Goal: Transaction & Acquisition: Obtain resource

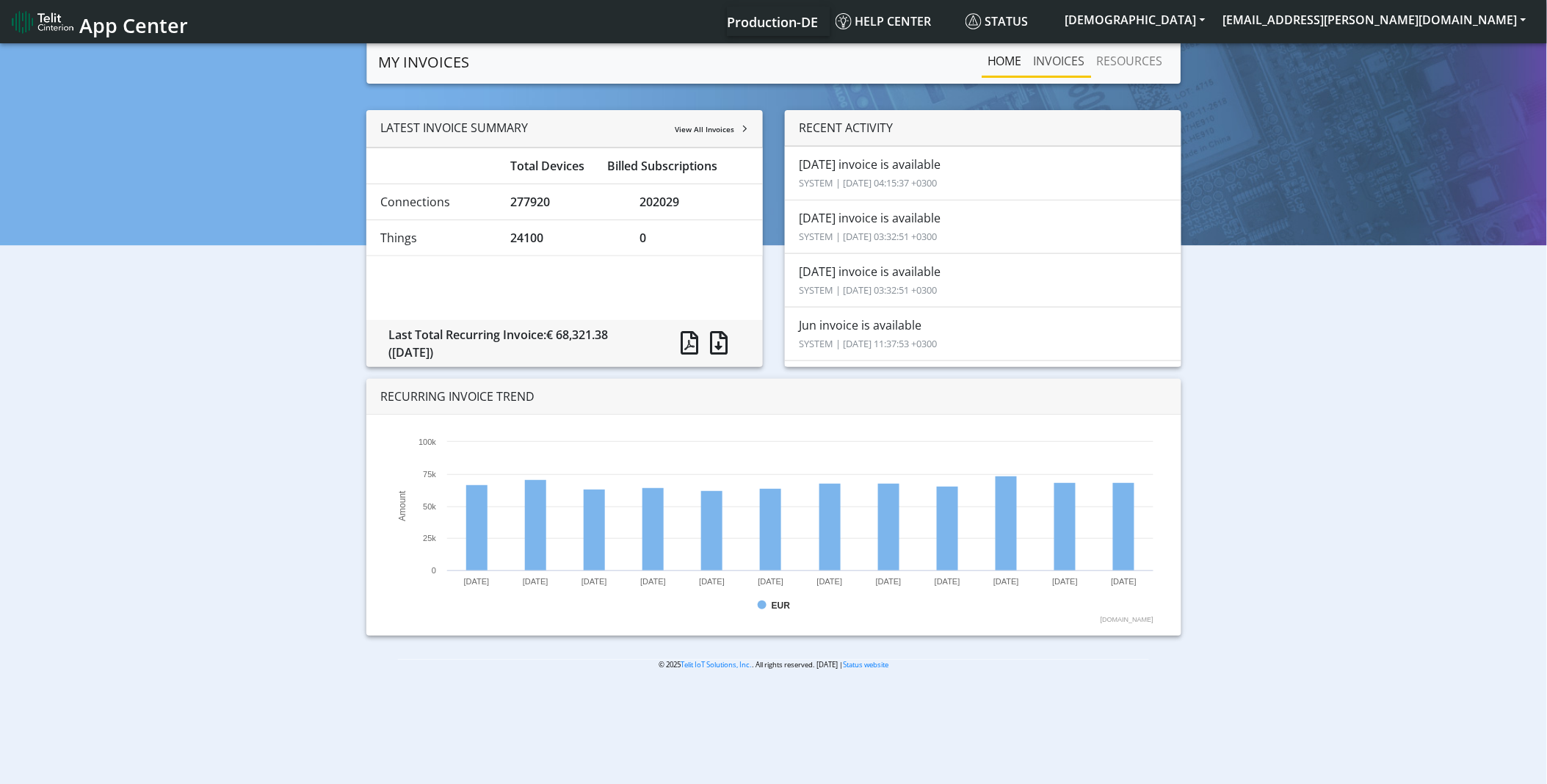
click at [1069, 53] on link "INVOICES" at bounding box center [1060, 61] width 63 height 29
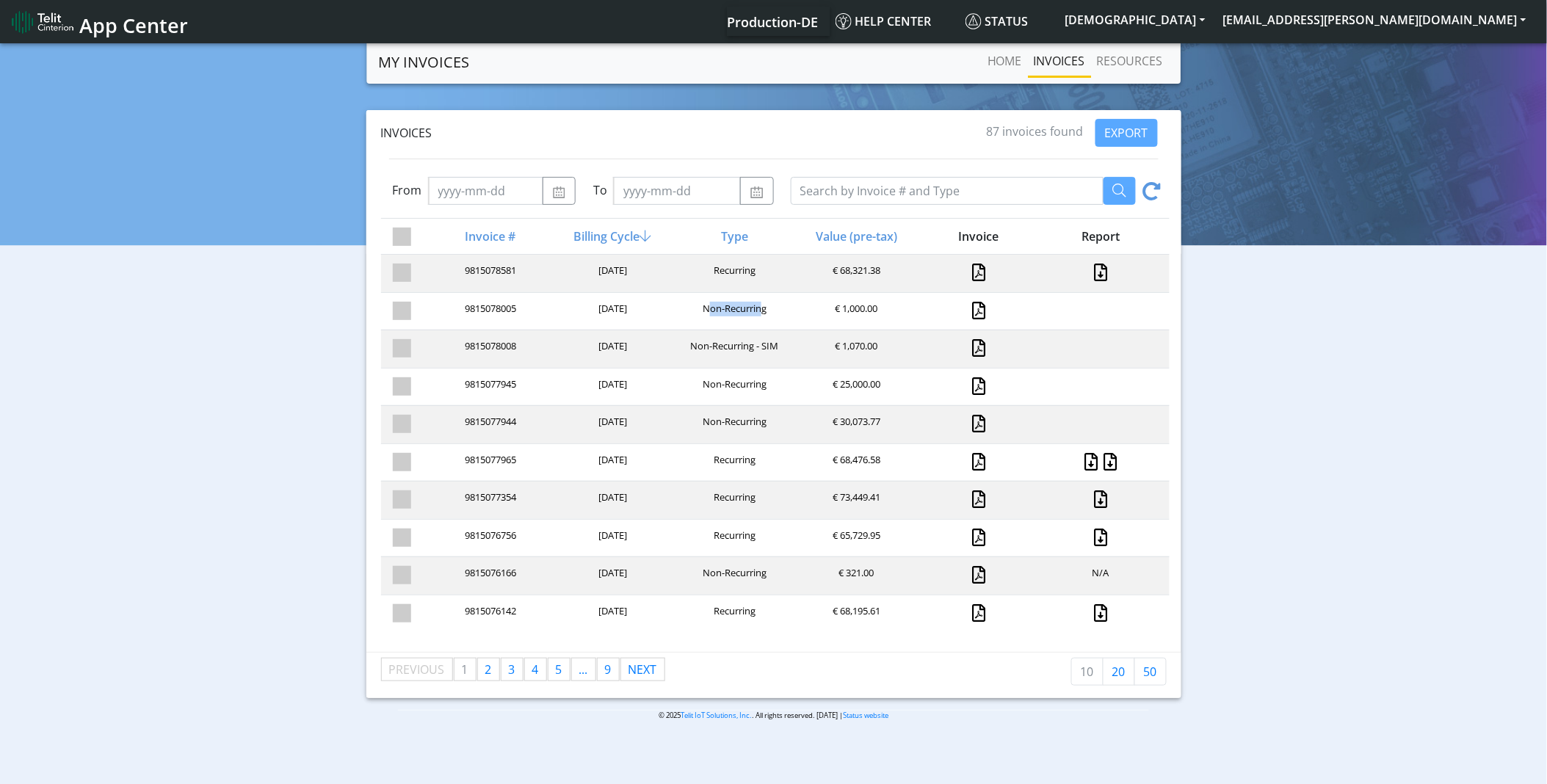
drag, startPoint x: 705, startPoint y: 312, endPoint x: 758, endPoint y: 305, distance: 53.5
click at [758, 305] on div "Non-Recurring" at bounding box center [734, 312] width 122 height 20
drag, startPoint x: 758, startPoint y: 305, endPoint x: 776, endPoint y: 339, distance: 38.5
click at [776, 339] on div "Non-Recurring - SIM" at bounding box center [734, 349] width 122 height 20
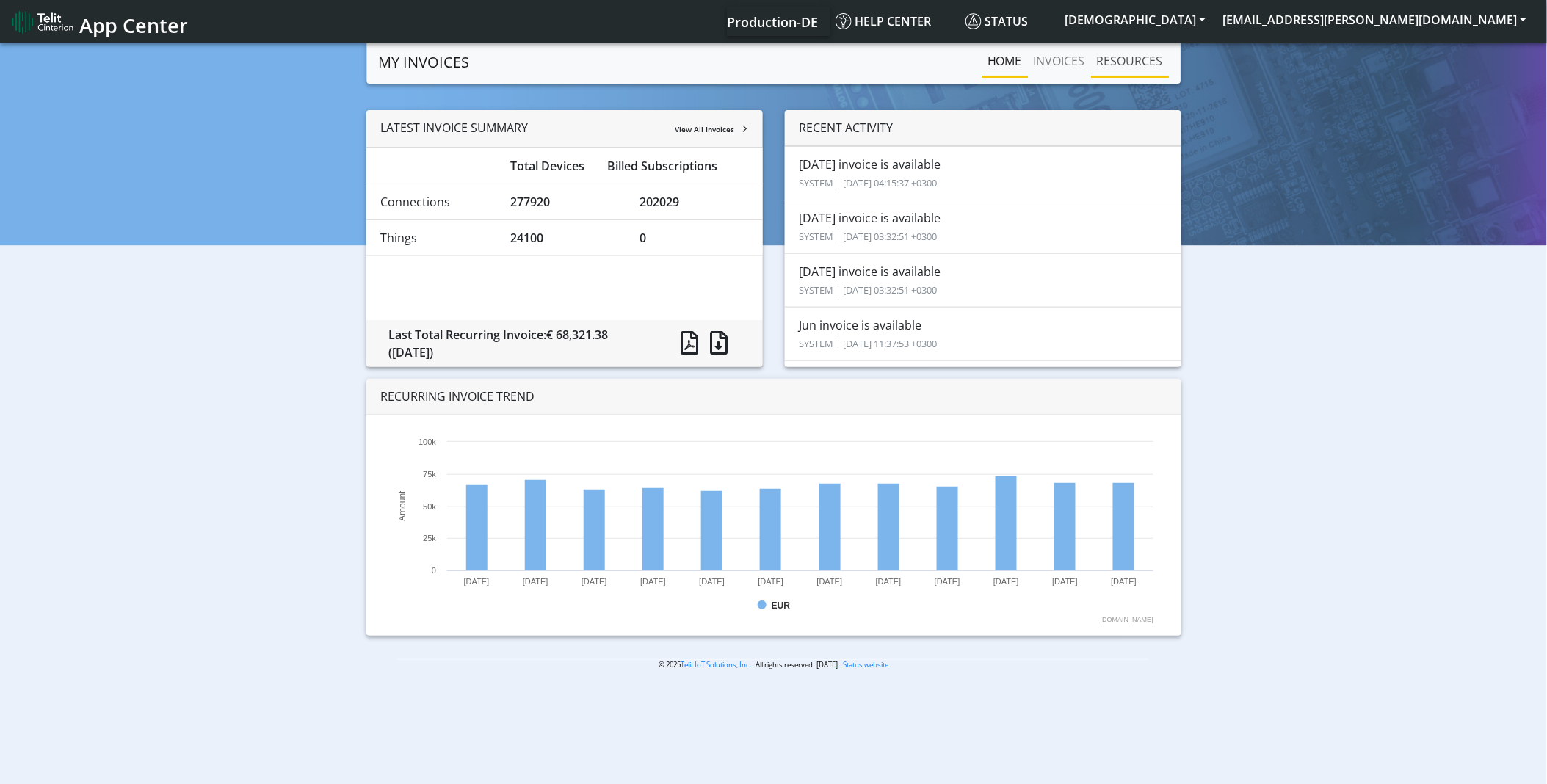
click at [1122, 63] on link "RESOURCES" at bounding box center [1130, 61] width 78 height 29
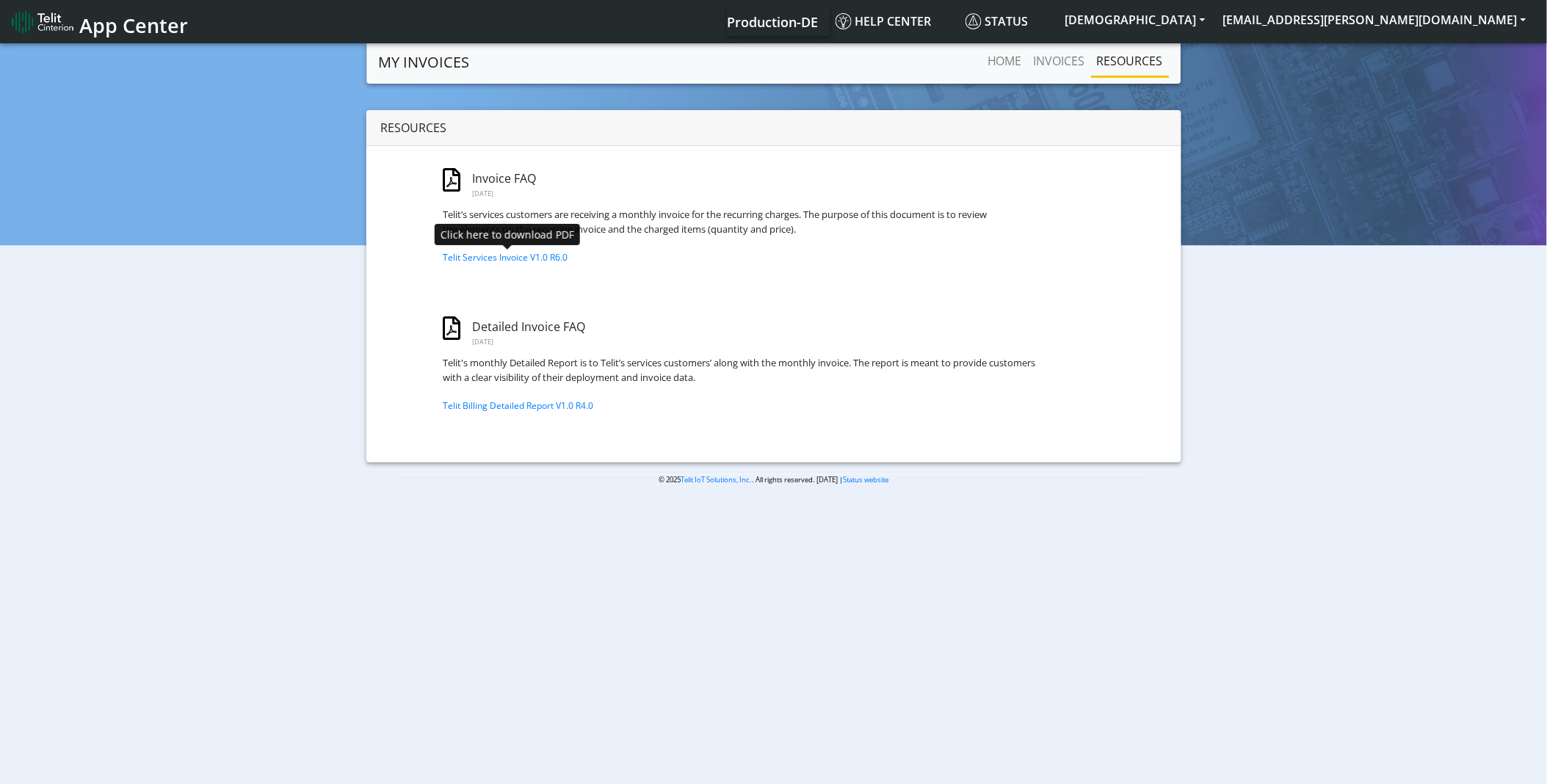
click at [514, 254] on link "Telit Services Invoice V1.0 R6.0" at bounding box center [505, 257] width 125 height 12
click at [497, 410] on link "Telit Billing Detailed Report V1.0 R4.0" at bounding box center [518, 405] width 151 height 12
click at [1059, 57] on link "INVOICES" at bounding box center [1060, 61] width 63 height 29
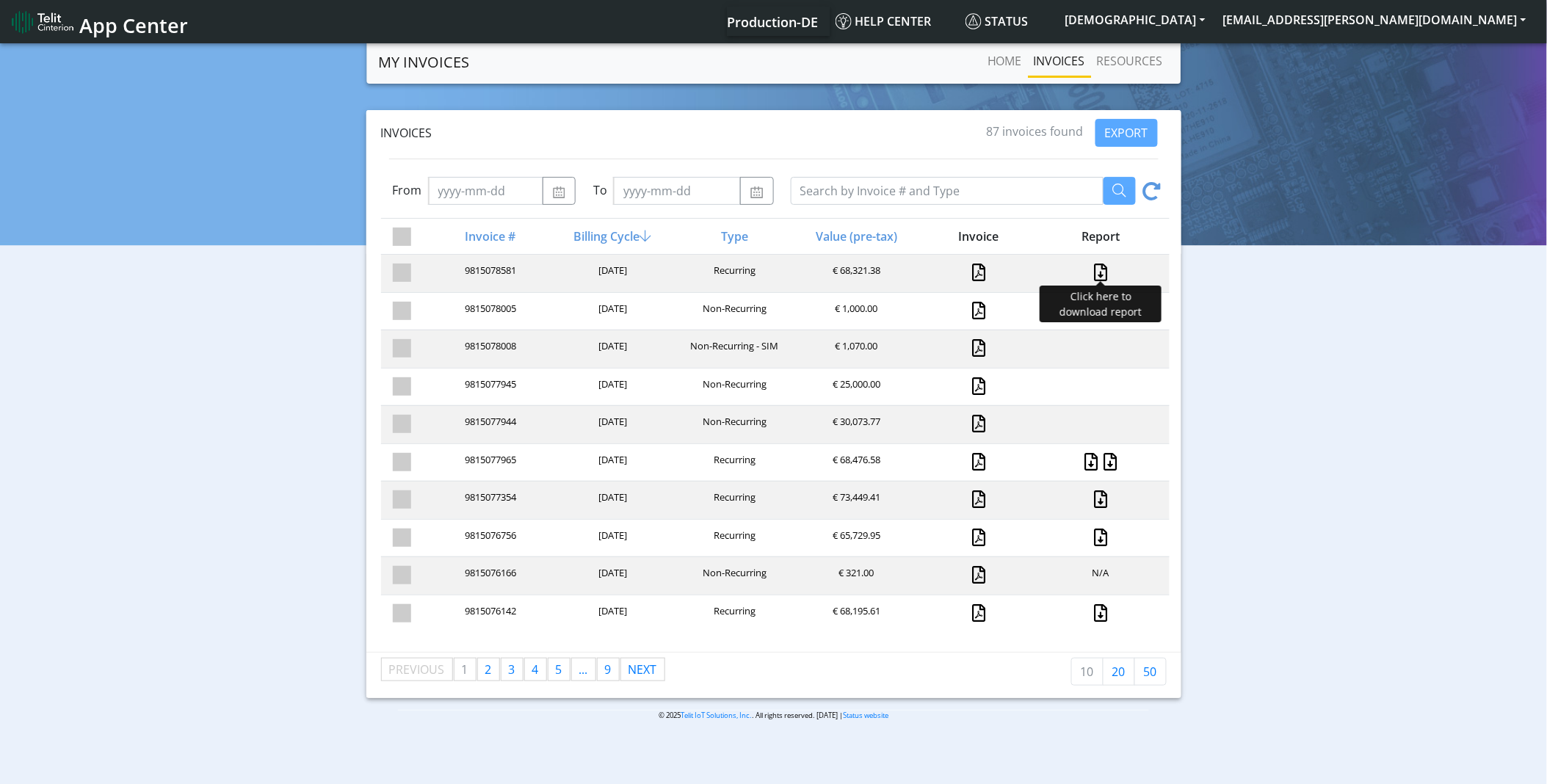
click at [1091, 268] on link at bounding box center [1101, 272] width 19 height 18
drag, startPoint x: 1440, startPoint y: 542, endPoint x: 1405, endPoint y: 527, distance: 38.1
click at [1440, 542] on div "Invoices 87 invoices found EXPORT From To Invoice # Billing Cycle Type Value (p…" at bounding box center [774, 404] width 1525 height 588
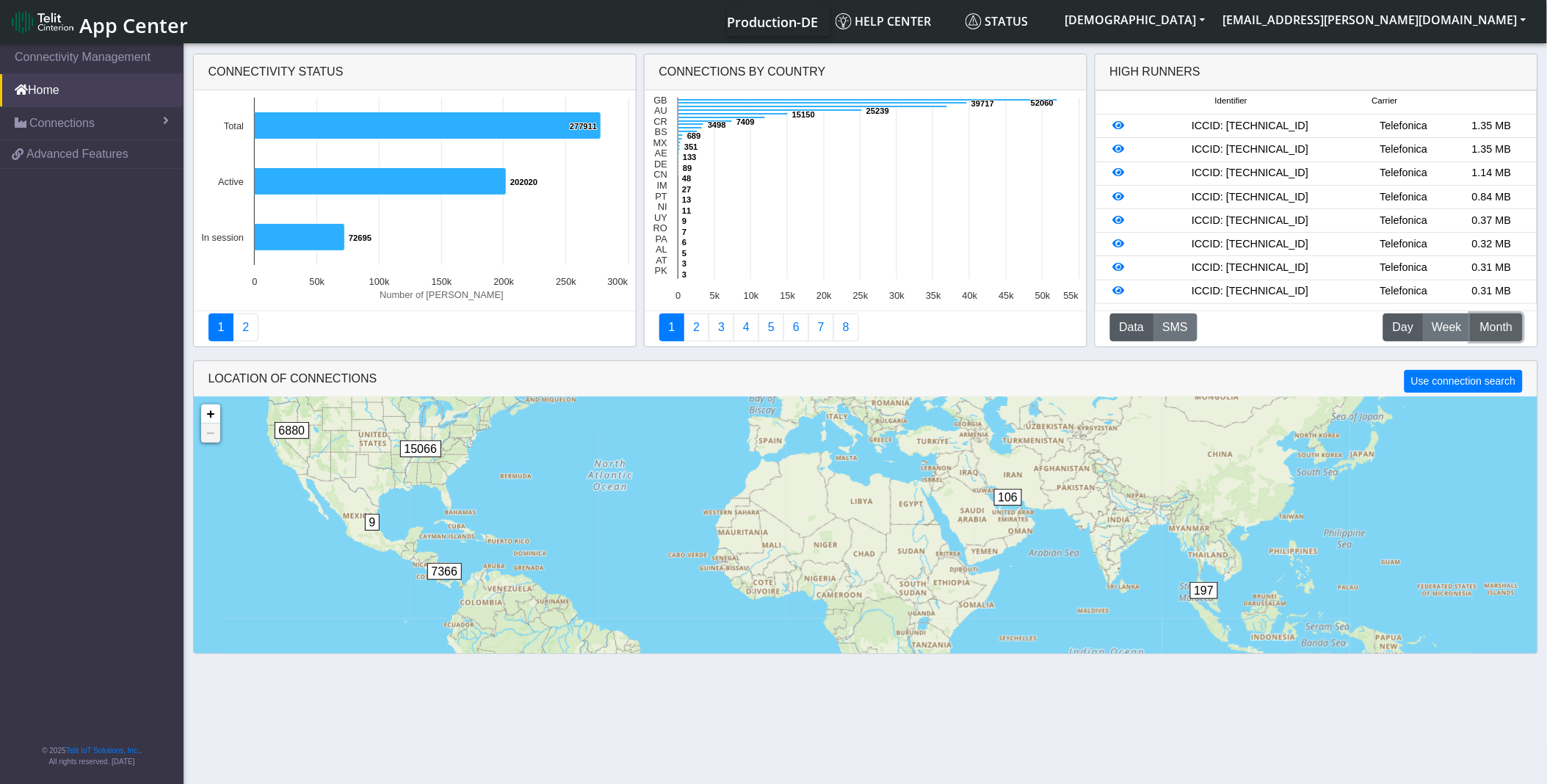
click at [1480, 334] on span "Month" at bounding box center [1497, 327] width 32 height 18
click at [83, 158] on span "Advanced Features" at bounding box center [77, 154] width 102 height 18
